Goal: Task Accomplishment & Management: Use online tool/utility

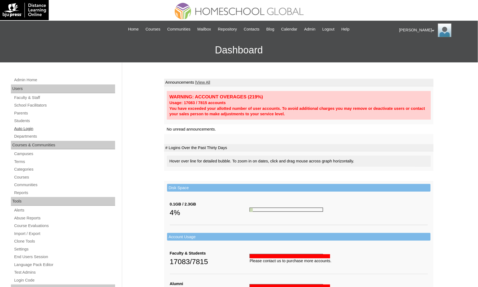
click at [50, 125] on link "Auto Login" at bounding box center [65, 128] width 102 height 7
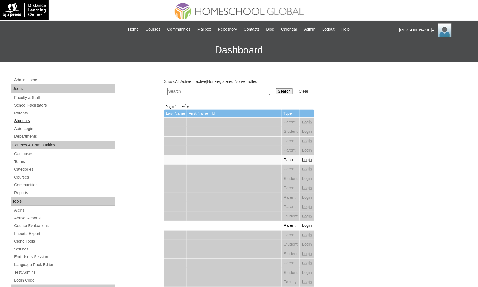
click at [28, 118] on link "Students" at bounding box center [65, 120] width 102 height 7
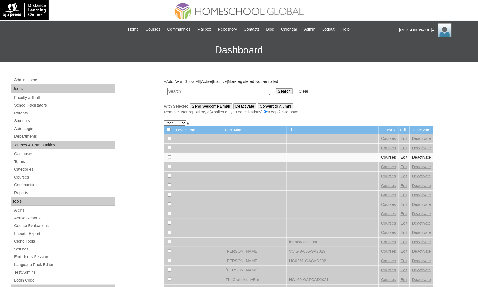
click at [215, 88] on input "text" at bounding box center [218, 91] width 103 height 7
type input "tiffany@tandeco.com"
click at [276, 88] on input "Search" at bounding box center [284, 91] width 17 height 6
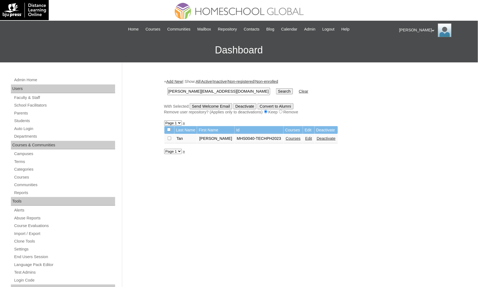
drag, startPoint x: 0, startPoint y: 0, endPoint x: 1, endPoint y: 79, distance: 79.2
click at [1, 79] on div "Admin Home Users Faculty & Staff School Facilitators Parents Students Auto Logi…" at bounding box center [239, 249] width 478 height 375
click at [186, 93] on input "text" at bounding box center [218, 91] width 103 height 7
paste input "Hugo Charles"
type input "Hugo Charles"
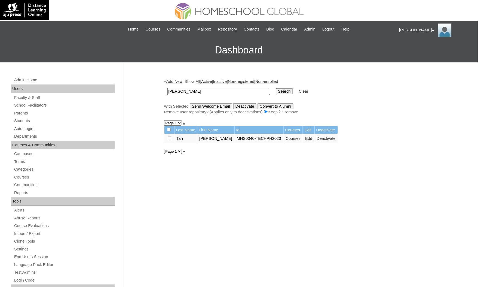
click at [276, 88] on input "Search" at bounding box center [284, 91] width 17 height 6
click at [289, 137] on link "Courses" at bounding box center [293, 138] width 15 height 4
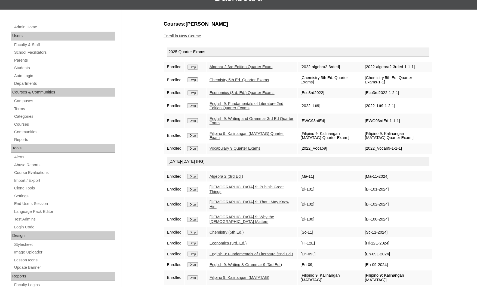
scroll to position [41, 0]
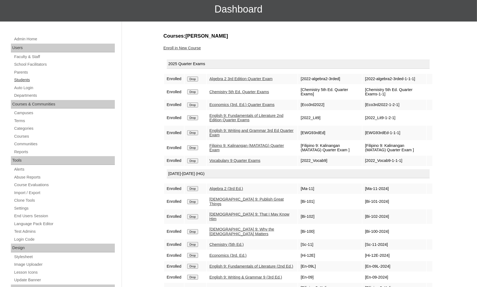
click at [31, 78] on link "Students" at bounding box center [64, 79] width 101 height 7
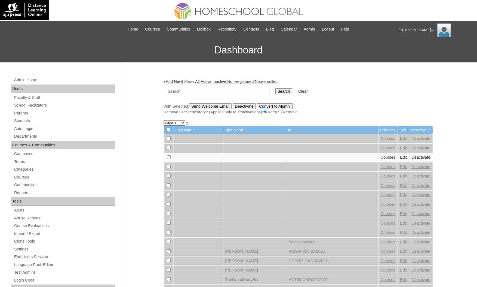
click at [231, 88] on input "text" at bounding box center [218, 91] width 103 height 7
type input "Alfredo Joaquin"
click at [275, 88] on input "Search" at bounding box center [283, 91] width 17 height 6
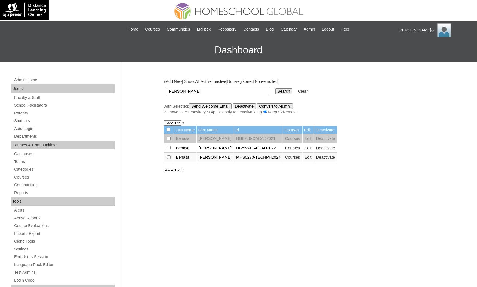
click at [288, 155] on link "Courses" at bounding box center [292, 157] width 15 height 4
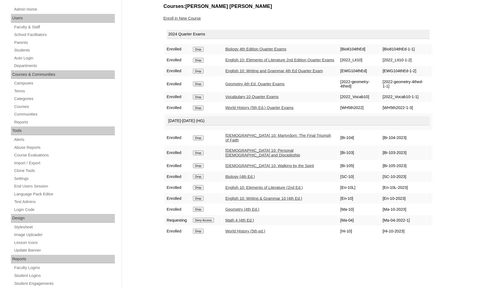
scroll to position [82, 0]
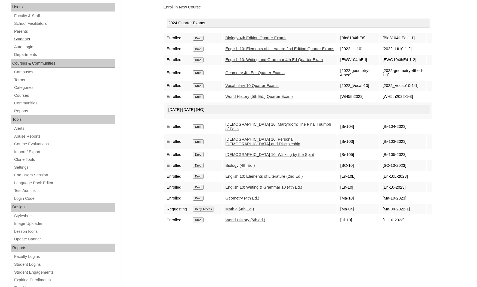
click at [24, 39] on link "Students" at bounding box center [64, 39] width 101 height 7
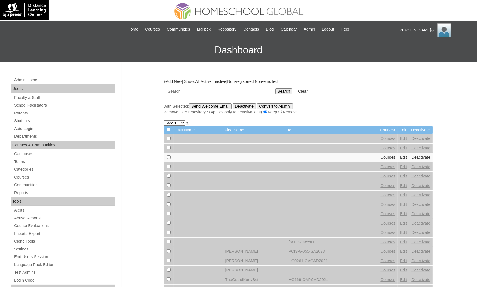
click at [189, 88] on input "text" at bounding box center [218, 91] width 103 height 7
paste input "[PERSON_NAME]"
type input "[PERSON_NAME]"
click at [275, 88] on input "Search" at bounding box center [283, 91] width 17 height 6
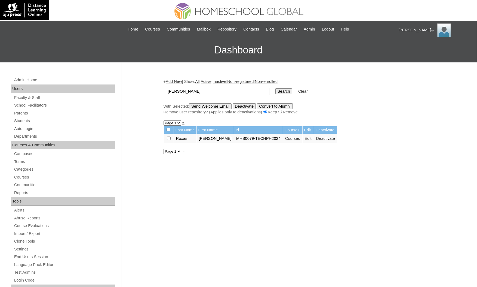
click at [288, 137] on link "Courses" at bounding box center [292, 138] width 15 height 4
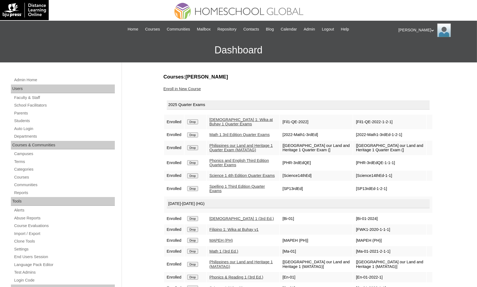
scroll to position [41, 0]
